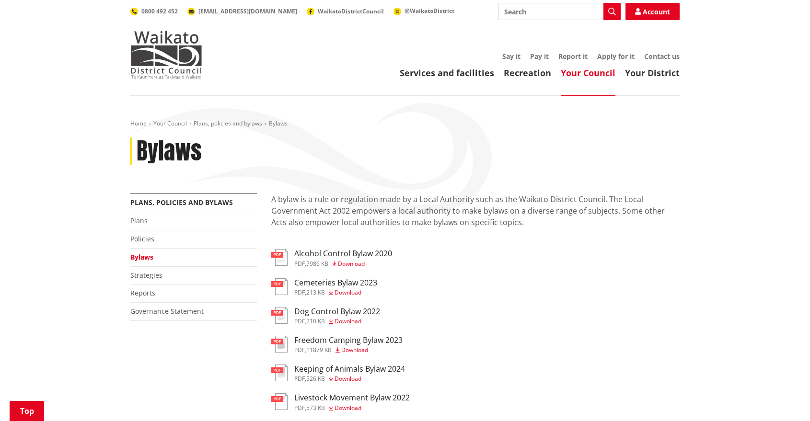
scroll to position [213, 0]
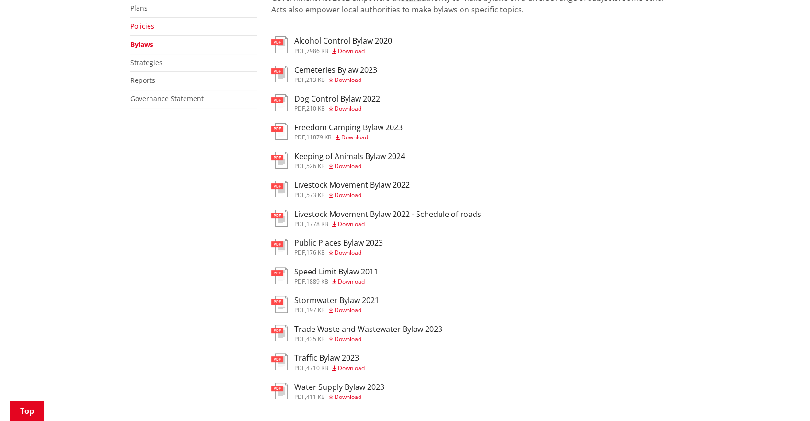
click at [143, 26] on link "Policies" at bounding box center [142, 26] width 24 height 9
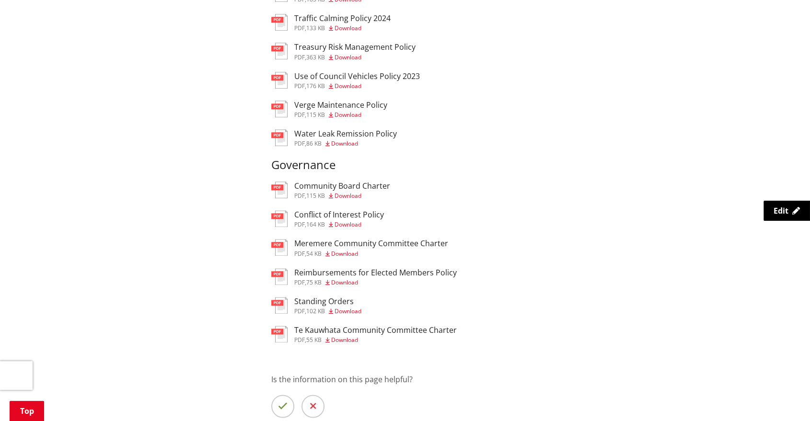
scroll to position [1169, 0]
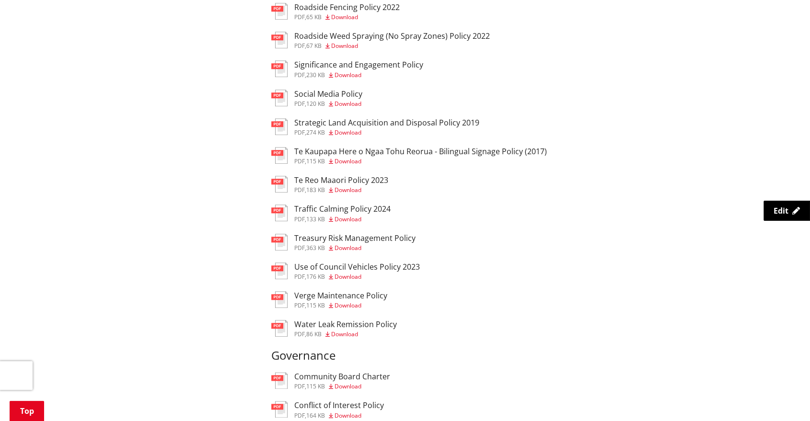
scroll to position [996, 0]
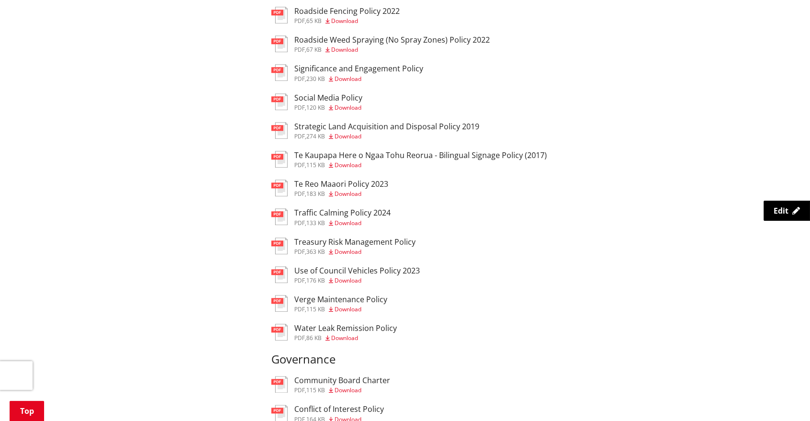
click at [310, 101] on h3 "Social Media Policy" at bounding box center [328, 97] width 68 height 9
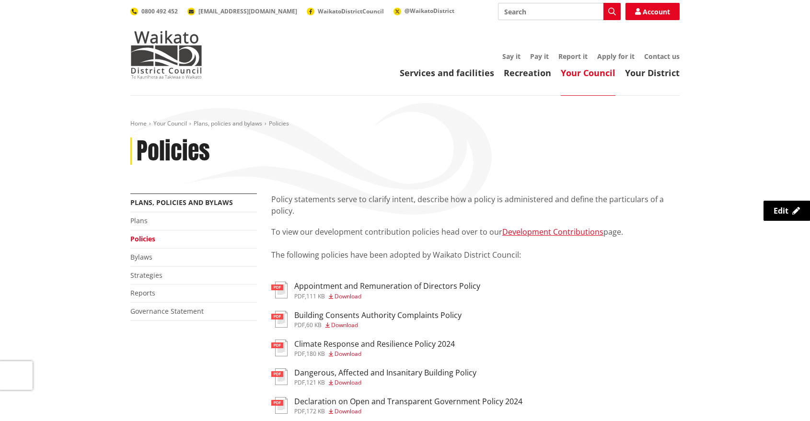
scroll to position [996, 0]
